Goal: Task Accomplishment & Management: Complete application form

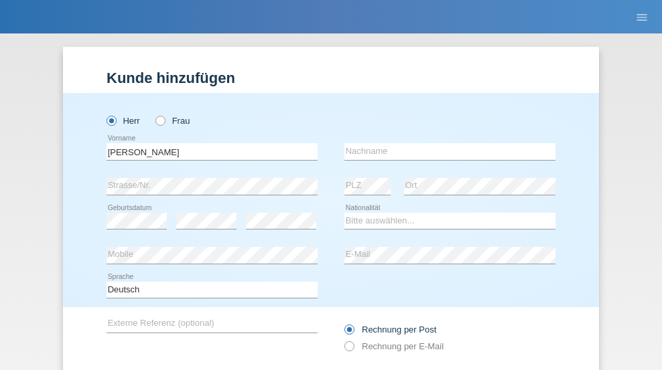
type input "Nathan"
click at [445, 143] on input "text" at bounding box center [449, 151] width 211 height 17
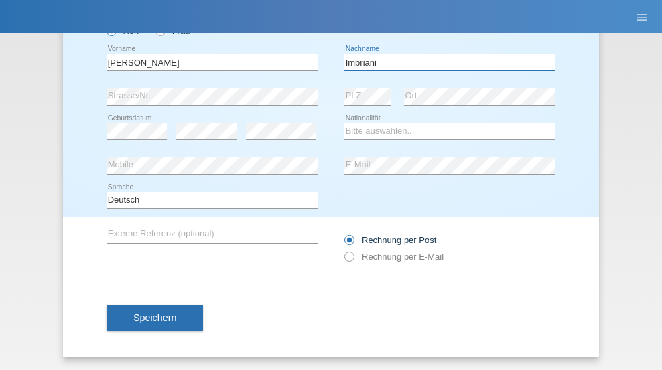
type input "Imbriani"
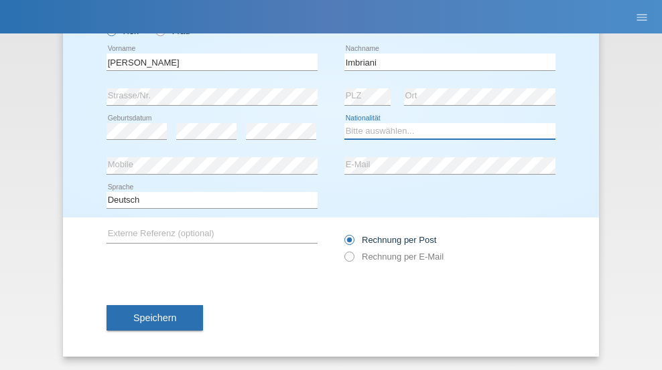
select select "CH"
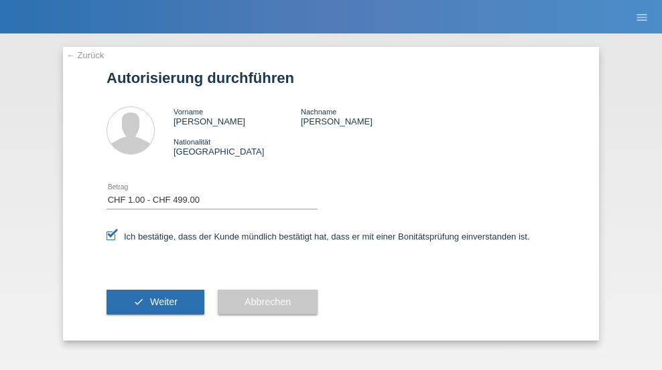
select select "1"
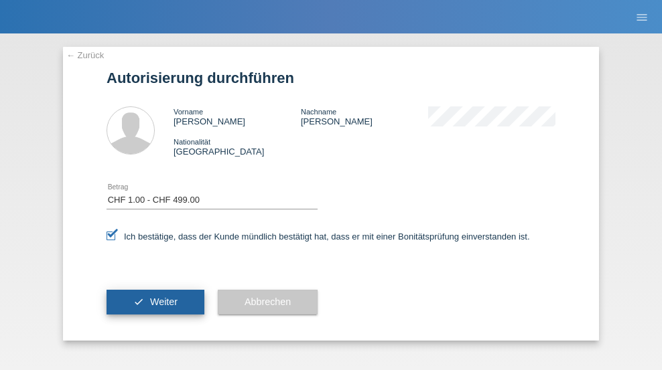
click at [155, 302] on span "Weiter" at bounding box center [163, 302] width 27 height 11
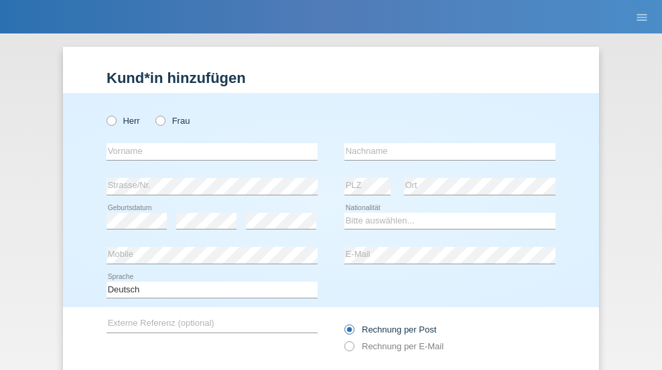
radio input "true"
click at [207, 143] on input "text" at bounding box center [211, 151] width 211 height 17
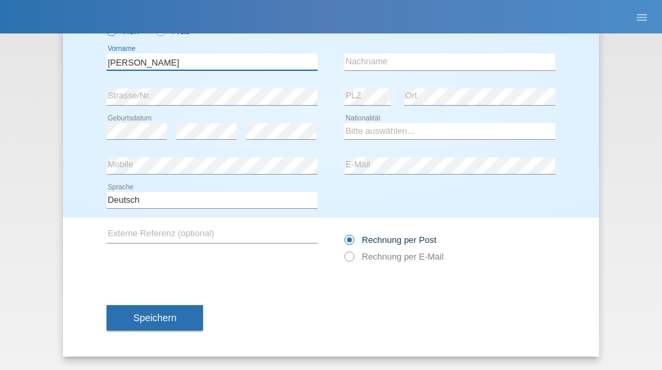
type input "Felix"
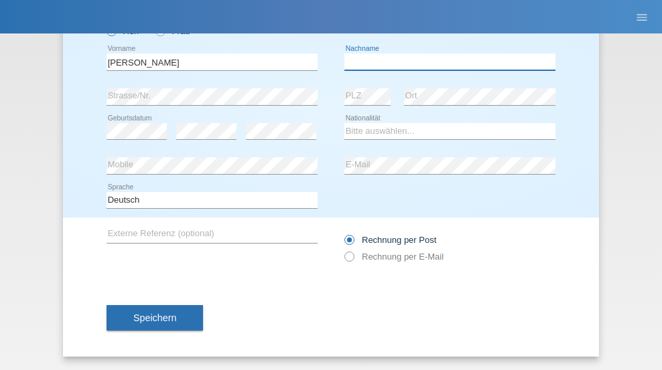
click at [445, 62] on input "text" at bounding box center [449, 62] width 211 height 17
type input "wälchli"
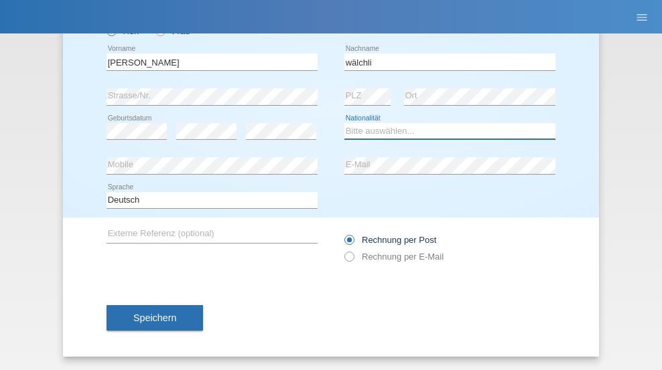
select select "CH"
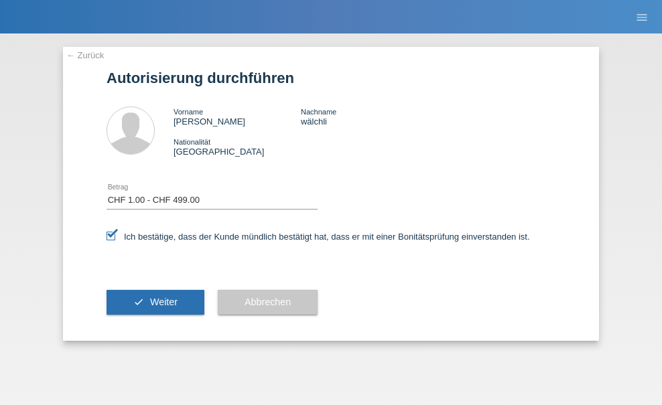
select select "1"
click at [155, 302] on span "Weiter" at bounding box center [163, 302] width 27 height 11
